Goal: Task Accomplishment & Management: Use online tool/utility

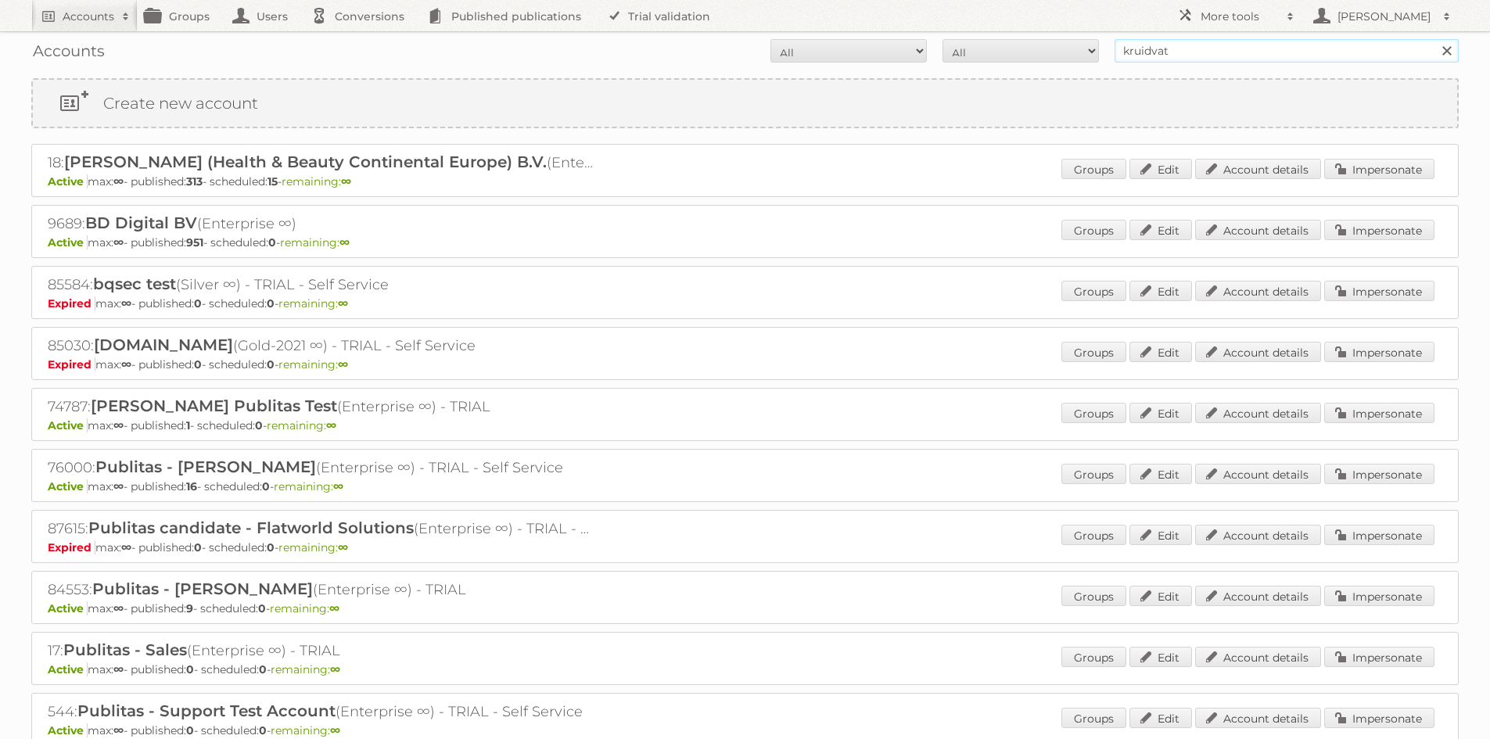
click at [1146, 50] on input "kruidvat" at bounding box center [1287, 50] width 344 height 23
type input "jumbo"
click at [1435, 39] on input "Search" at bounding box center [1446, 50] width 23 height 23
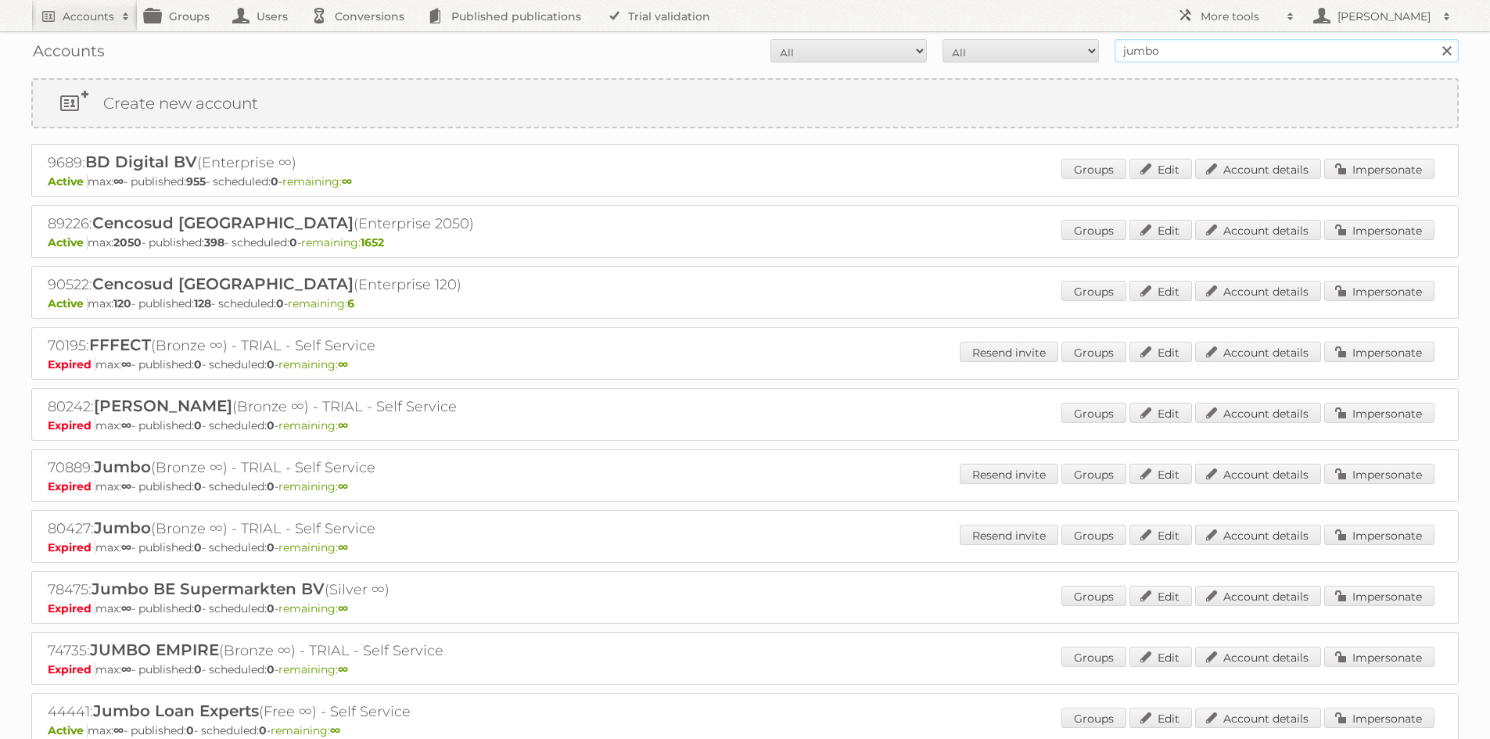
click at [1209, 49] on input "jumbo" at bounding box center [1287, 50] width 344 height 23
click at [1435, 39] on input "Search" at bounding box center [1446, 50] width 23 height 23
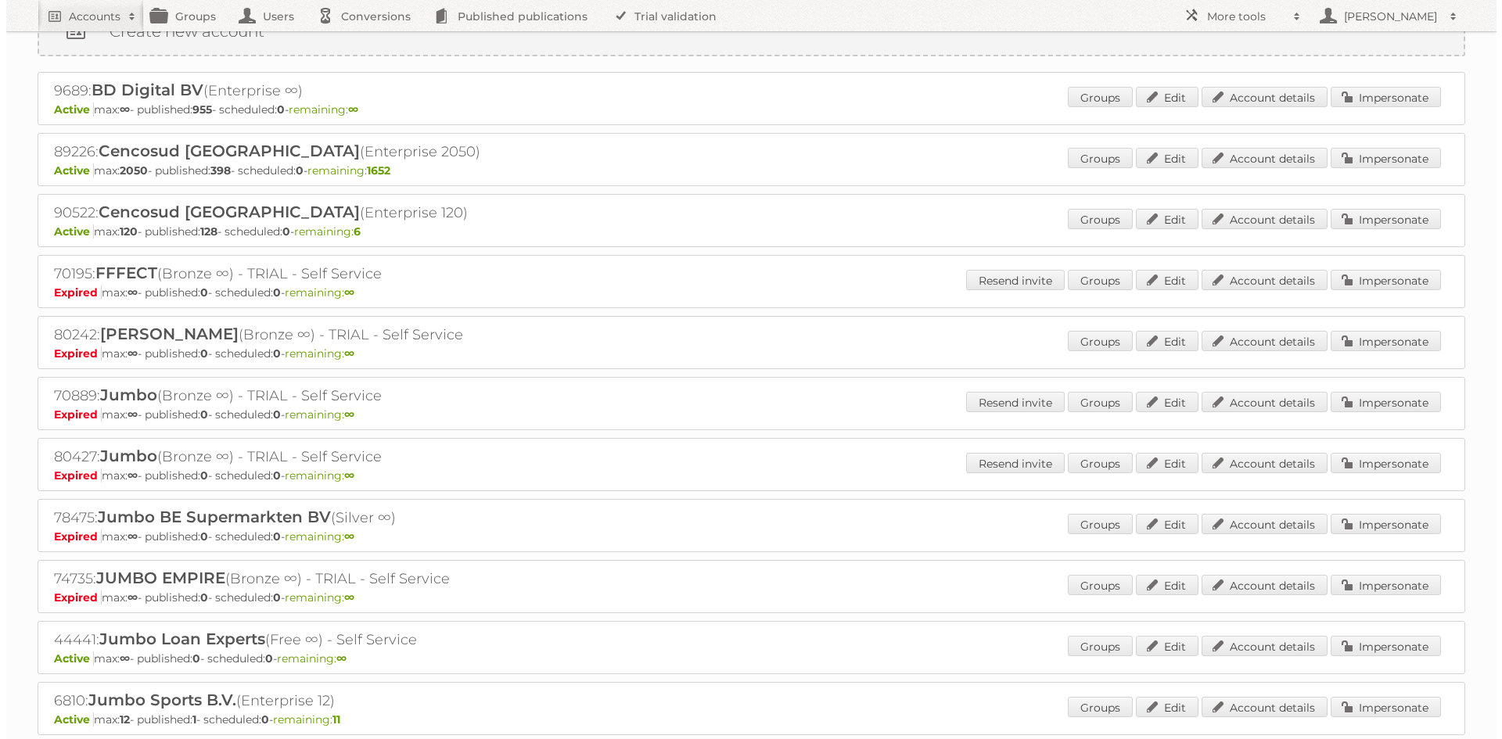
scroll to position [156, 0]
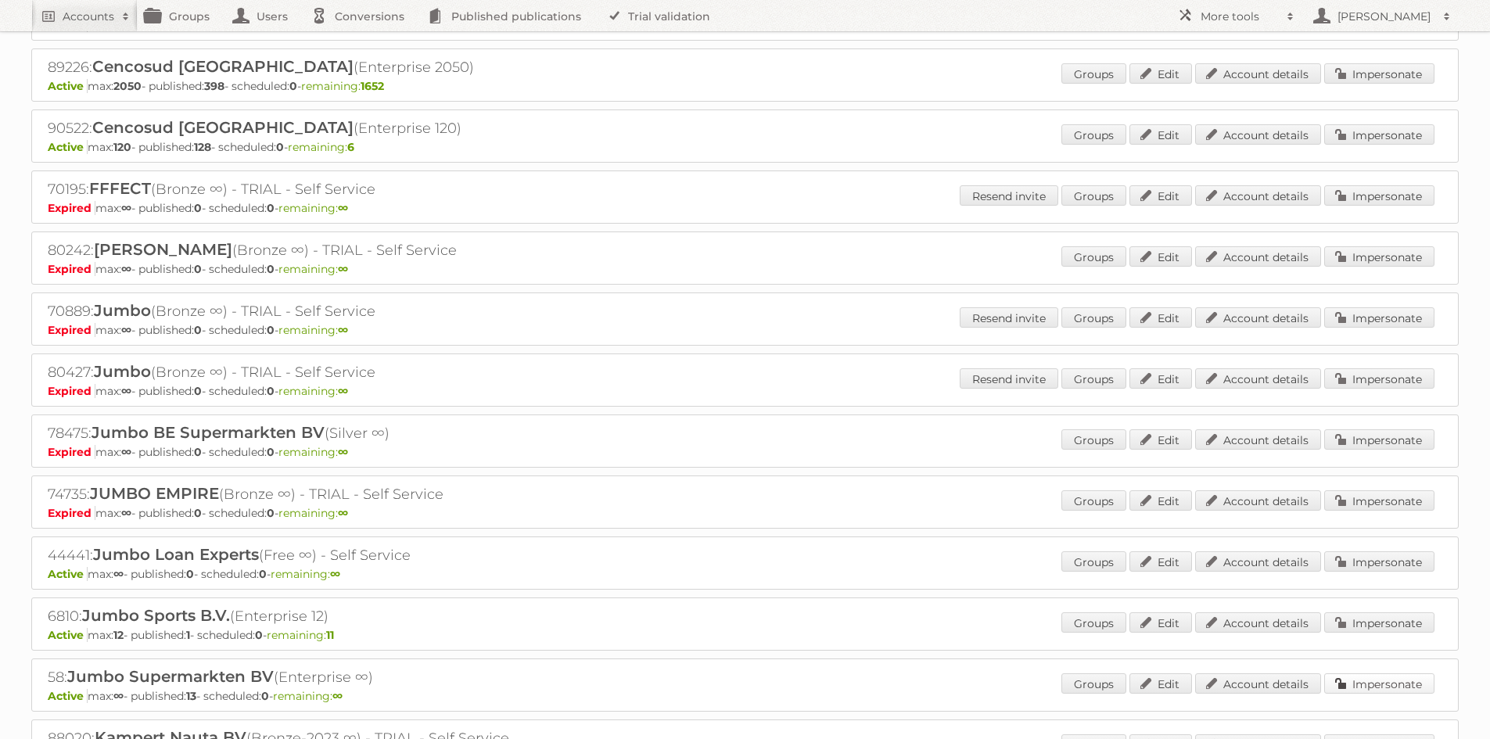
click at [1359, 677] on link "Impersonate" at bounding box center [1379, 684] width 110 height 20
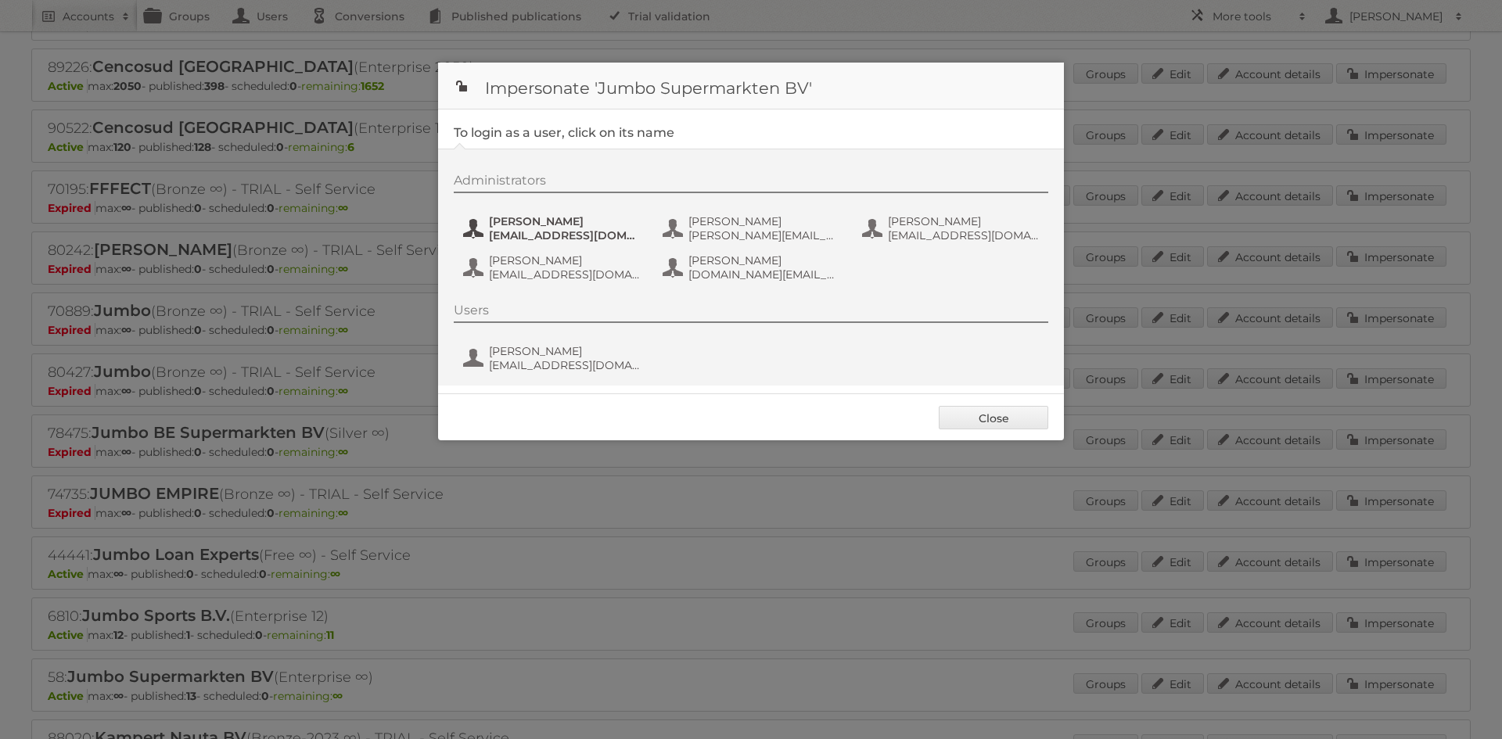
click at [598, 240] on span "anneke.vogels-vaneijk@jumbosupermarkten.nl" at bounding box center [565, 235] width 152 height 14
